Goal: Task Accomplishment & Management: Use online tool/utility

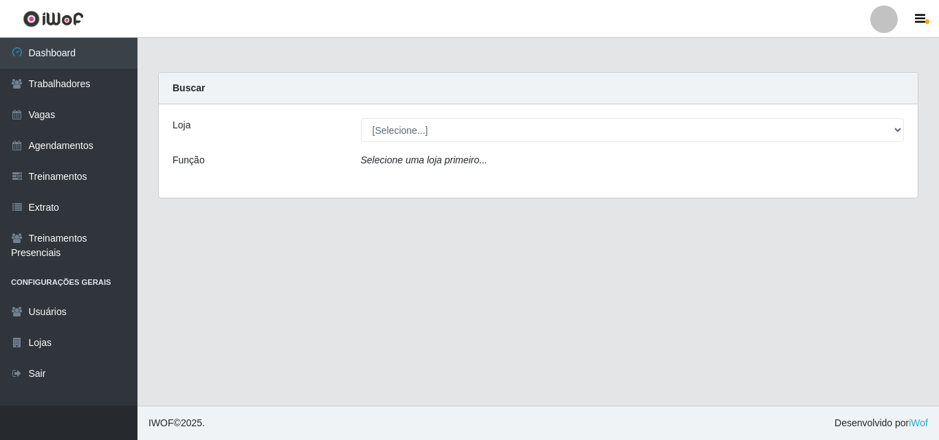
select select "357"
click at [361, 118] on select "[Selecione...] Chinatown Sushimi - [GEOGRAPHIC_DATA]" at bounding box center [632, 130] width 543 height 24
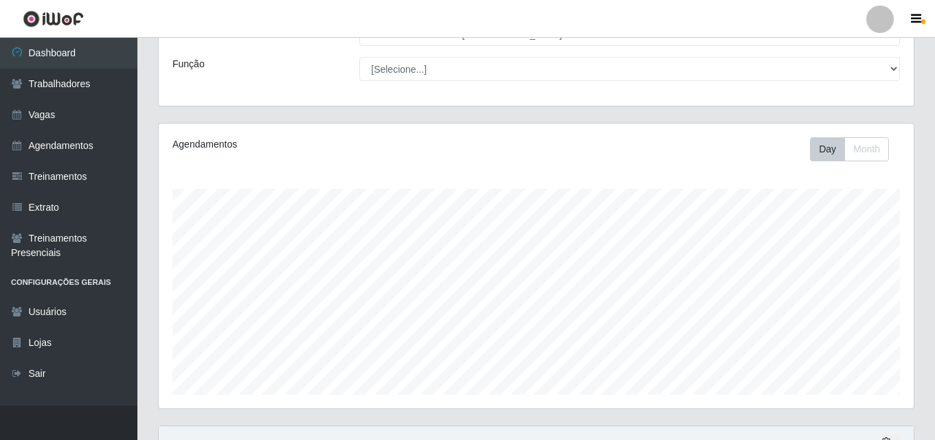
scroll to position [82, 0]
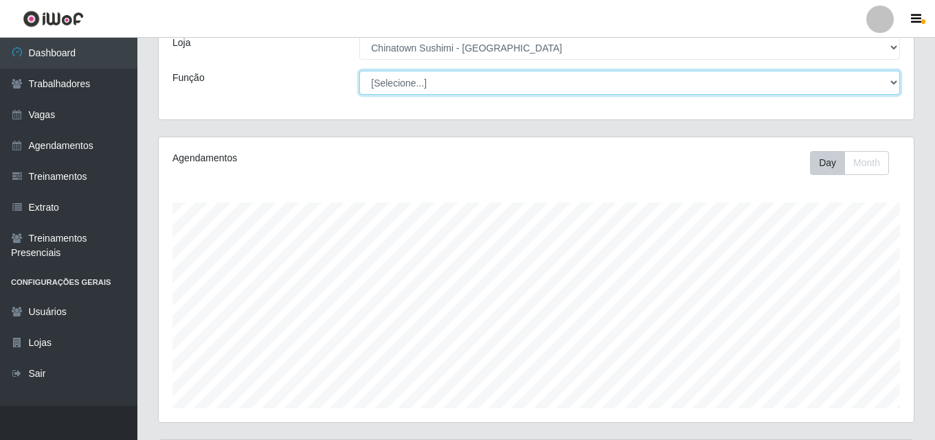
click at [892, 80] on select "[Selecione...] ASG ASG + ASG ++ Auxiliar de Cozinha Auxiliar de Cozinha + Auxil…" at bounding box center [629, 83] width 541 height 24
click at [538, 82] on select "[Selecione...] ASG ASG + ASG ++ Auxiliar de Cozinha Auxiliar de Cozinha + Auxil…" at bounding box center [629, 83] width 541 height 24
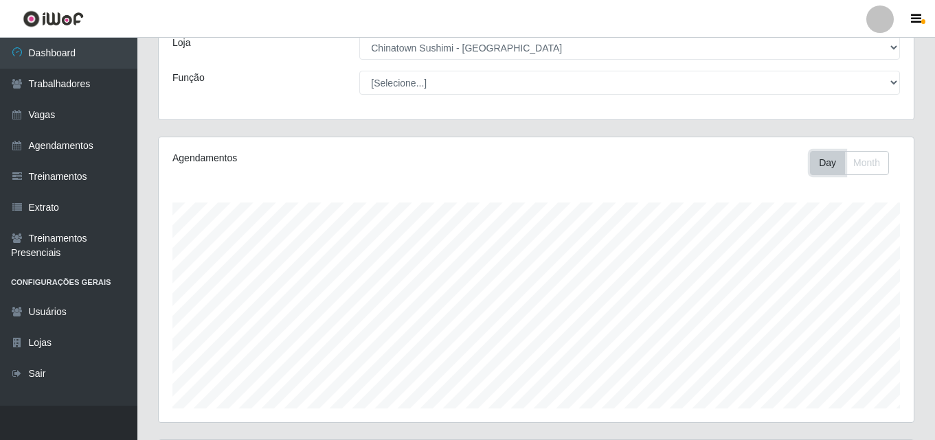
click at [828, 164] on button "Day" at bounding box center [827, 163] width 35 height 24
click at [879, 168] on button "Month" at bounding box center [866, 163] width 45 height 24
click at [824, 164] on button "Day" at bounding box center [827, 163] width 35 height 24
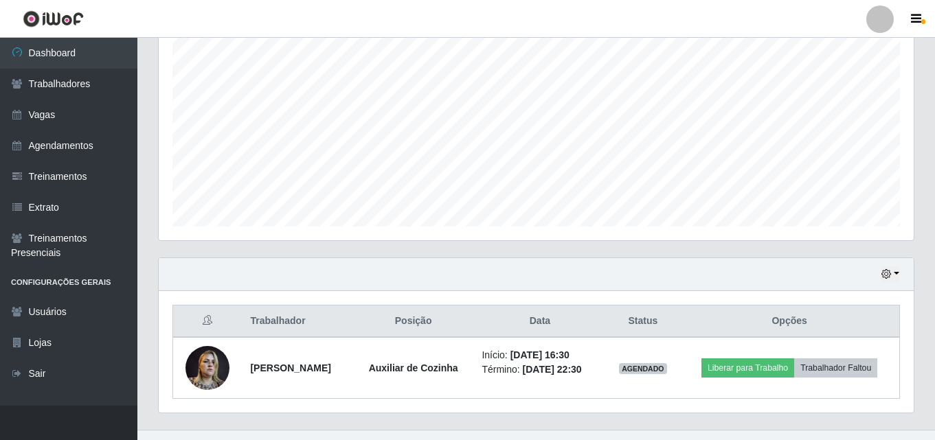
scroll to position [289, 0]
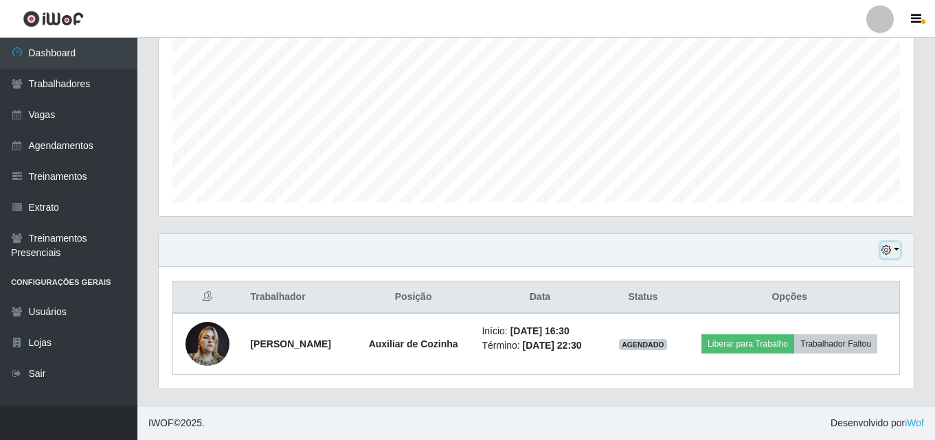
click at [896, 249] on button "button" at bounding box center [890, 251] width 19 height 16
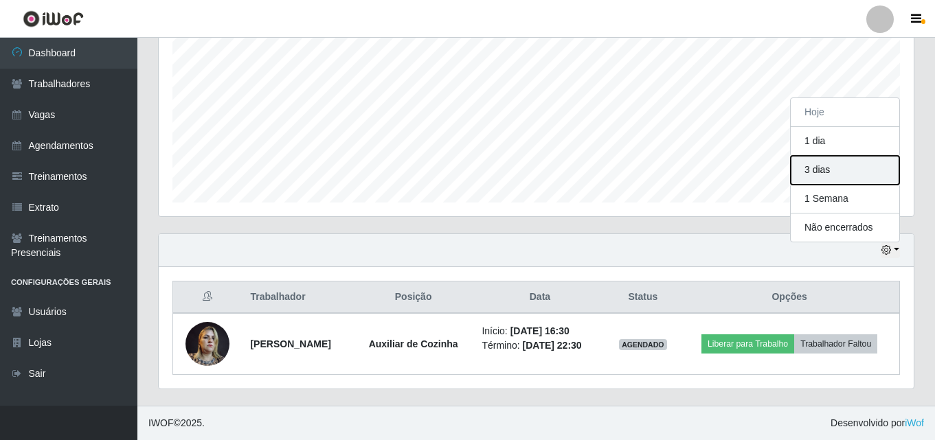
click at [824, 175] on button "3 dias" at bounding box center [845, 170] width 109 height 29
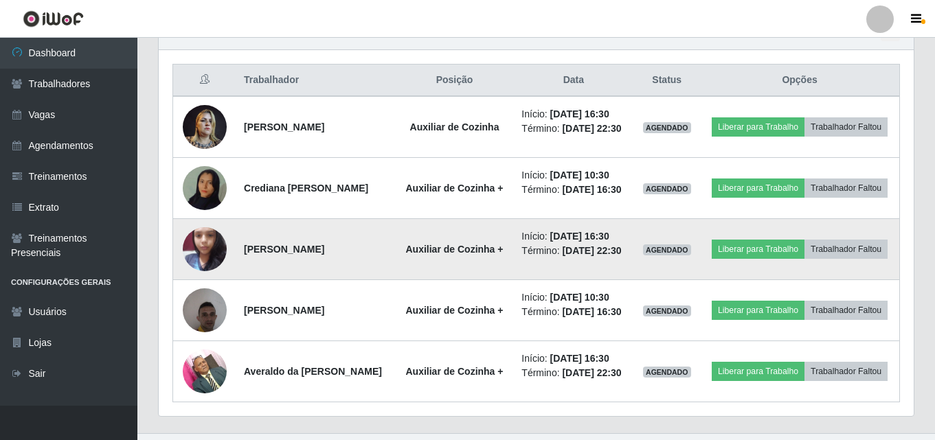
scroll to position [585, 0]
